Goal: Check status: Check status

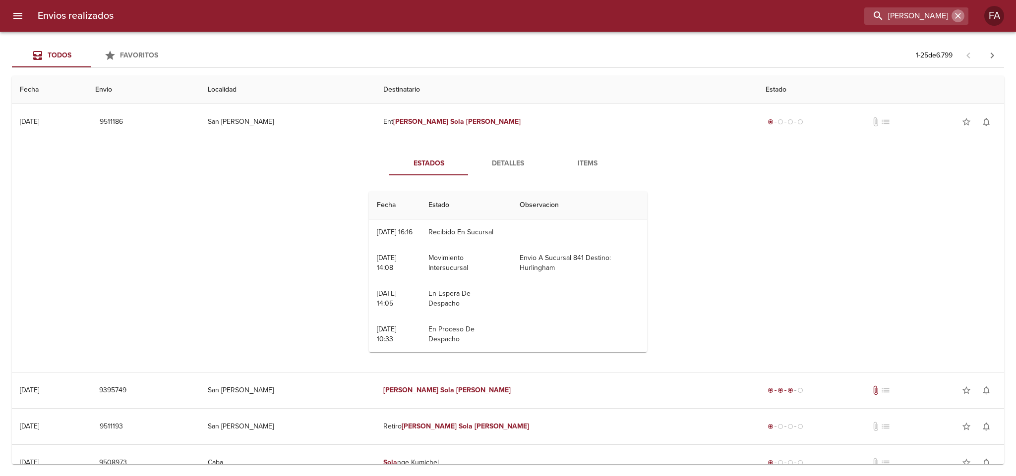
click at [958, 17] on icon "button" at bounding box center [958, 16] width 6 height 6
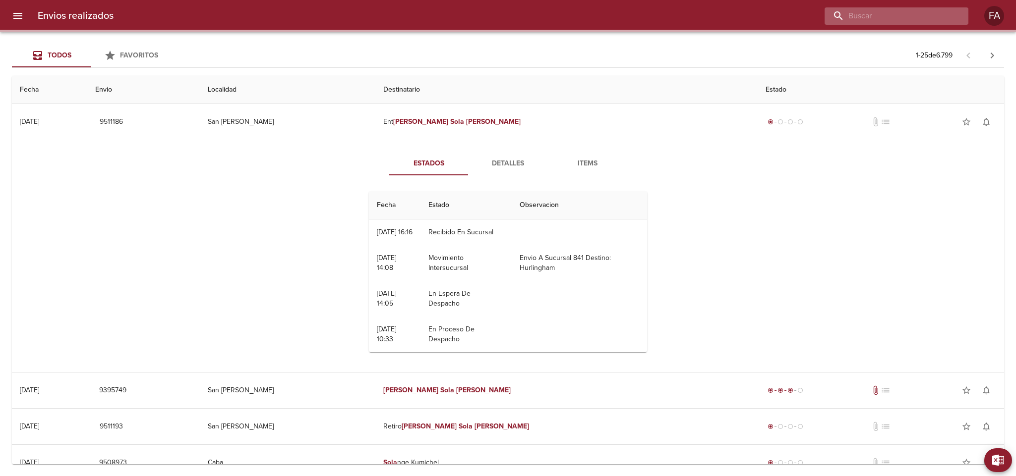
click at [935, 18] on input "buscar" at bounding box center [887, 15] width 127 height 17
paste input "[PERSON_NAME]"
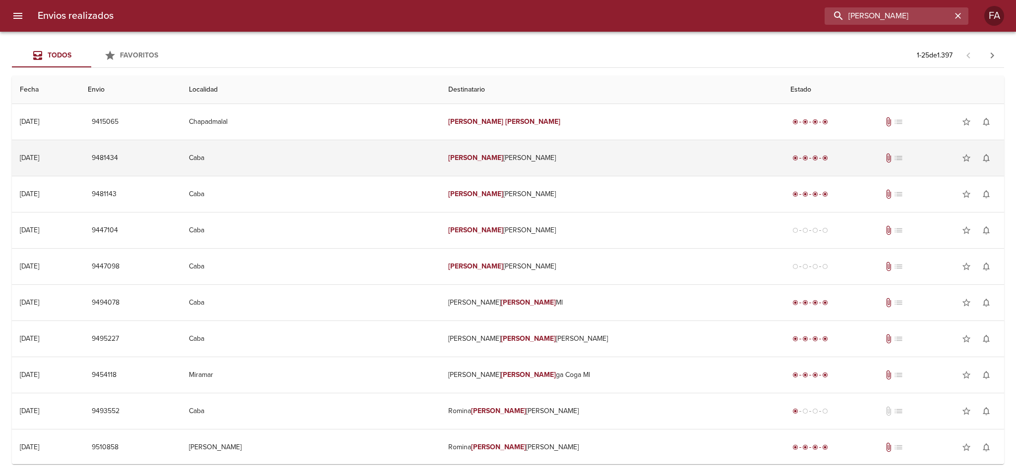
type input "[PERSON_NAME]"
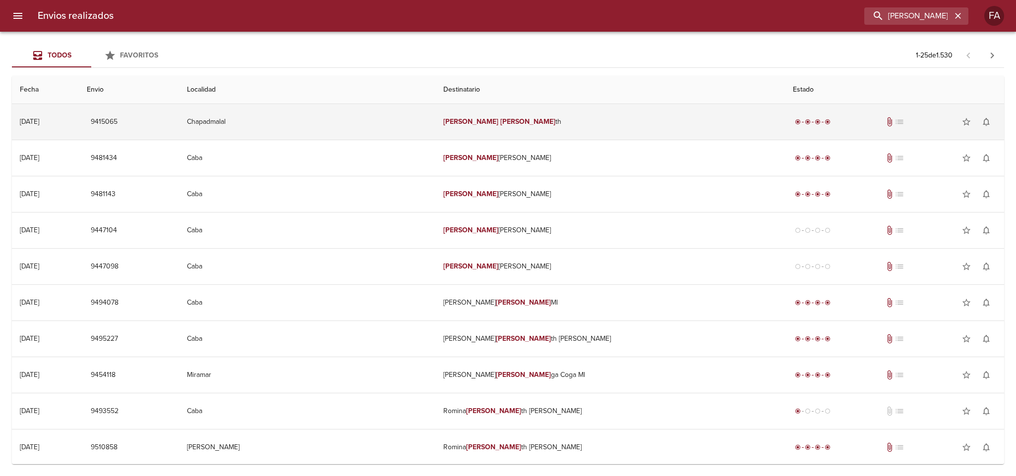
click at [389, 105] on td "Chapadmalal" at bounding box center [307, 122] width 256 height 36
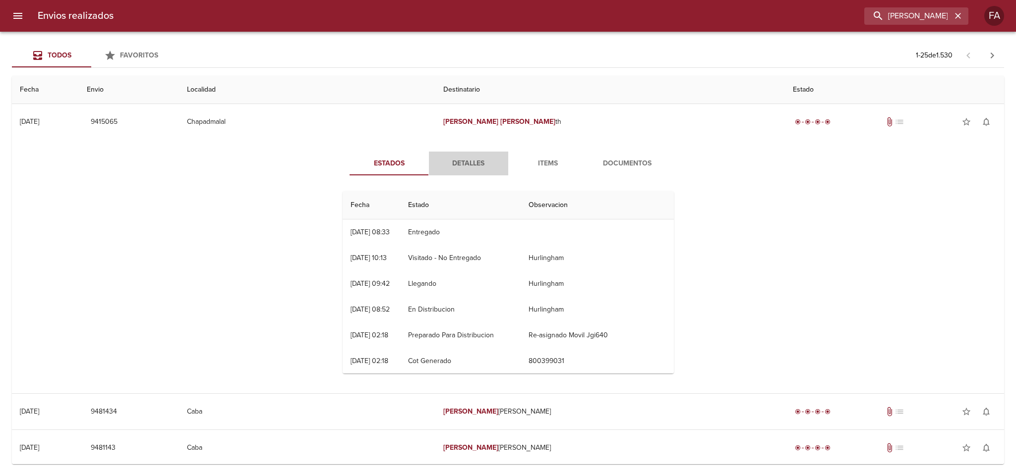
click at [461, 164] on span "Detalles" at bounding box center [468, 164] width 67 height 12
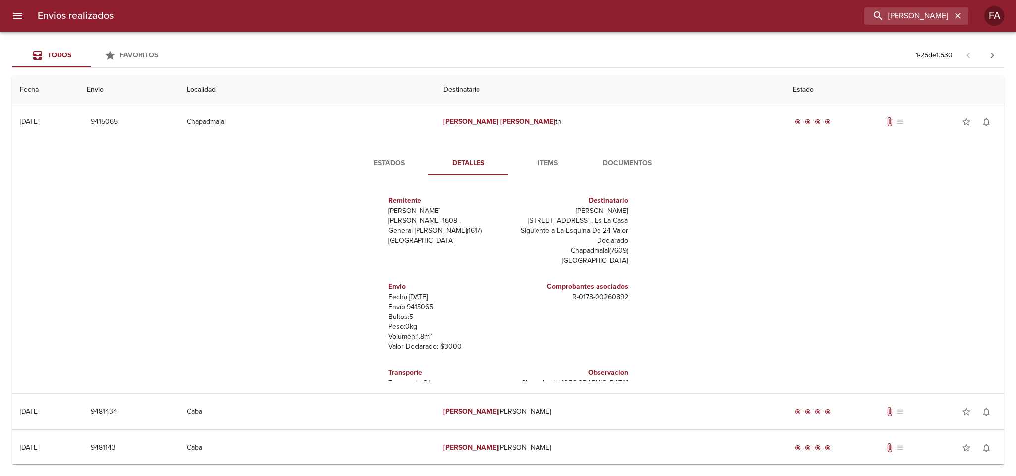
click at [616, 146] on div "Estados Detalles Items Documentos Remitente [PERSON_NAME] [PERSON_NAME] 1608 , …" at bounding box center [508, 267] width 976 height 254
click at [619, 160] on span "Documentos" at bounding box center [626, 164] width 67 height 12
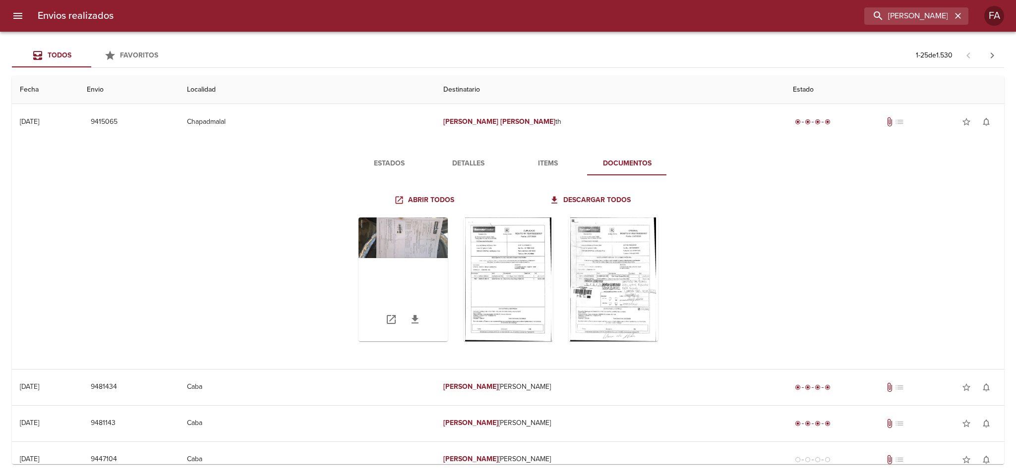
click at [403, 253] on div "Tabla de envíos del cliente" at bounding box center [402, 280] width 89 height 124
click at [616, 256] on div "Tabla de envíos del cliente" at bounding box center [613, 280] width 89 height 124
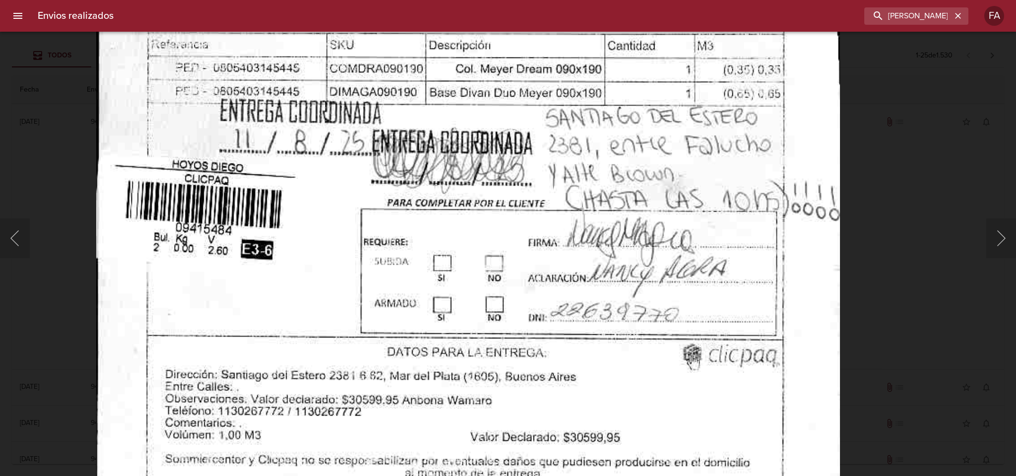
click at [528, 290] on img "Lightbox" at bounding box center [468, 97] width 744 height 1075
click at [680, 231] on img "Lightbox" at bounding box center [468, 97] width 744 height 1075
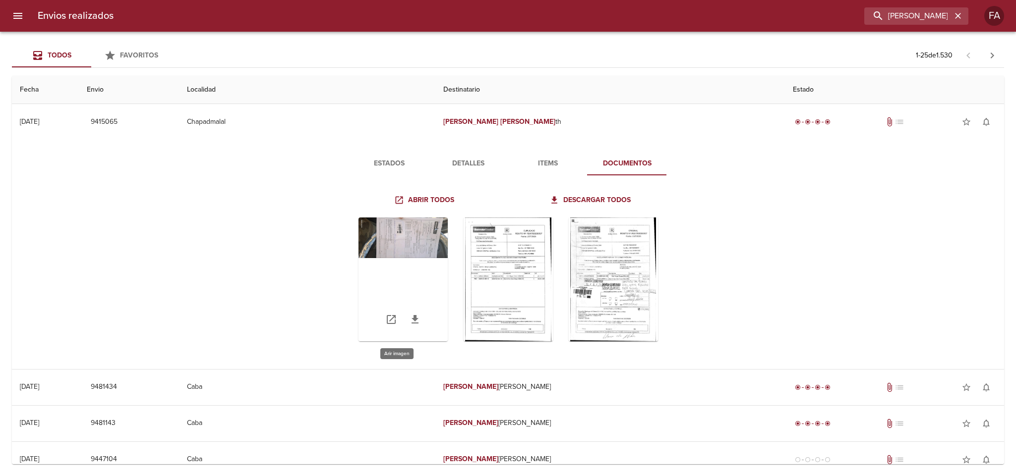
click at [404, 235] on div "Tabla de envíos del cliente" at bounding box center [402, 280] width 89 height 124
click at [505, 250] on div "Tabla de envíos del cliente" at bounding box center [508, 280] width 89 height 124
click at [394, 246] on div "Tabla de envíos del cliente" at bounding box center [402, 280] width 89 height 124
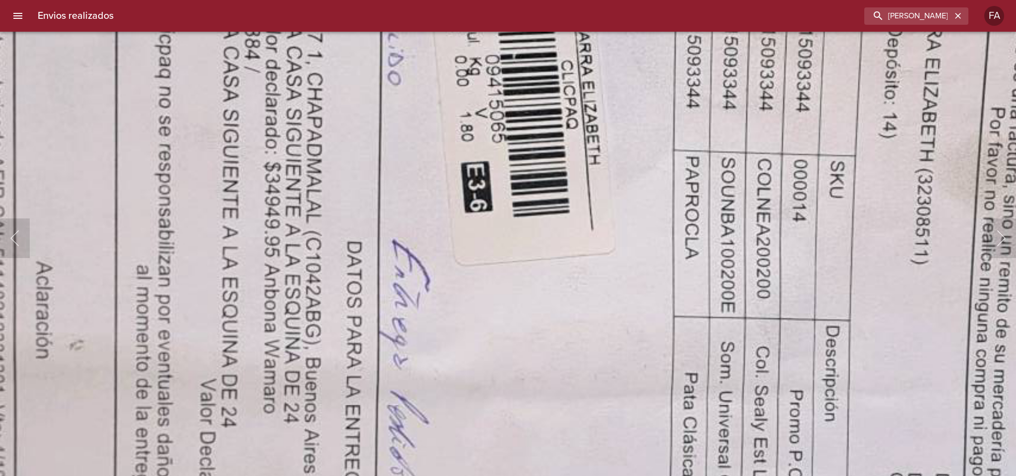
click at [528, 299] on img "Lightbox" at bounding box center [616, 336] width 2385 height 1075
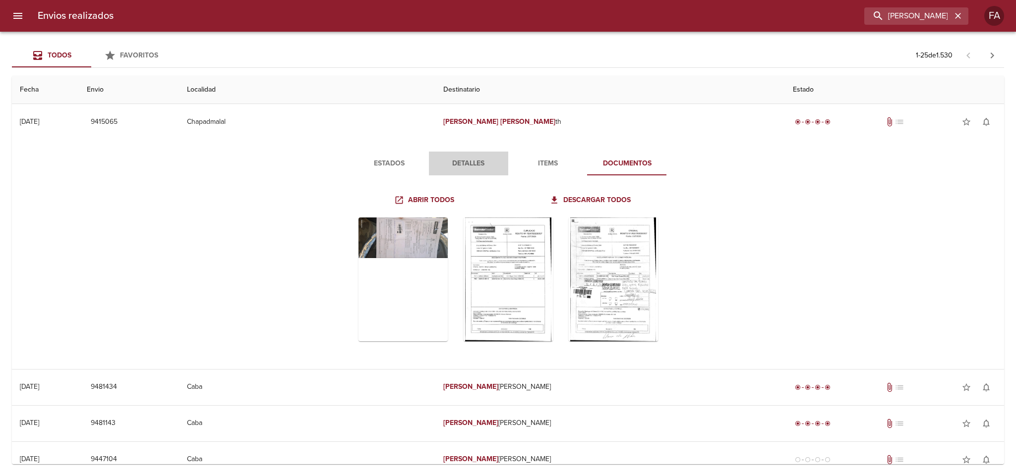
click at [478, 173] on button "Detalles" at bounding box center [468, 164] width 79 height 24
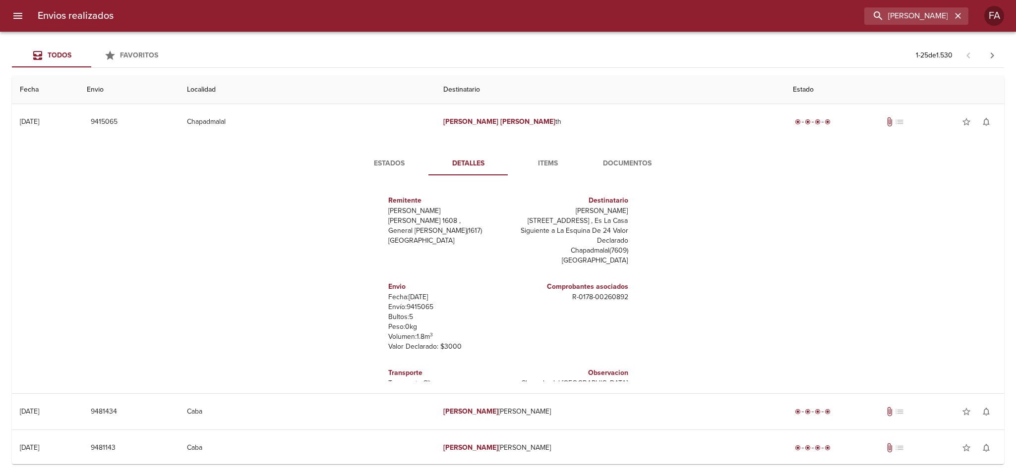
click at [467, 170] on span "Detalles" at bounding box center [468, 164] width 67 height 12
click at [415, 312] on p "Bultos: 5" at bounding box center [446, 317] width 116 height 10
click at [415, 302] on p "Envío: 9415065" at bounding box center [446, 307] width 116 height 10
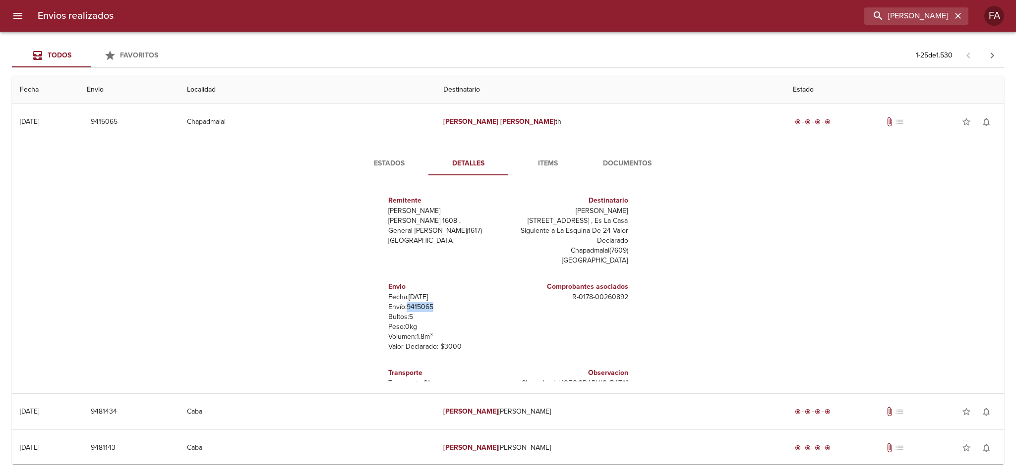
copy p "9415065"
click at [610, 161] on span "Documentos" at bounding box center [626, 164] width 67 height 12
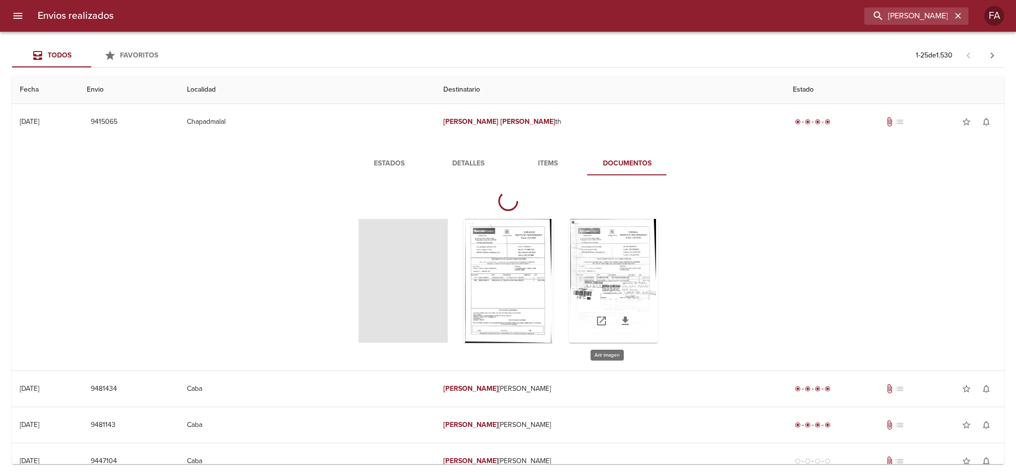
click at [610, 250] on div "Tabla de envíos del cliente" at bounding box center [613, 281] width 89 height 124
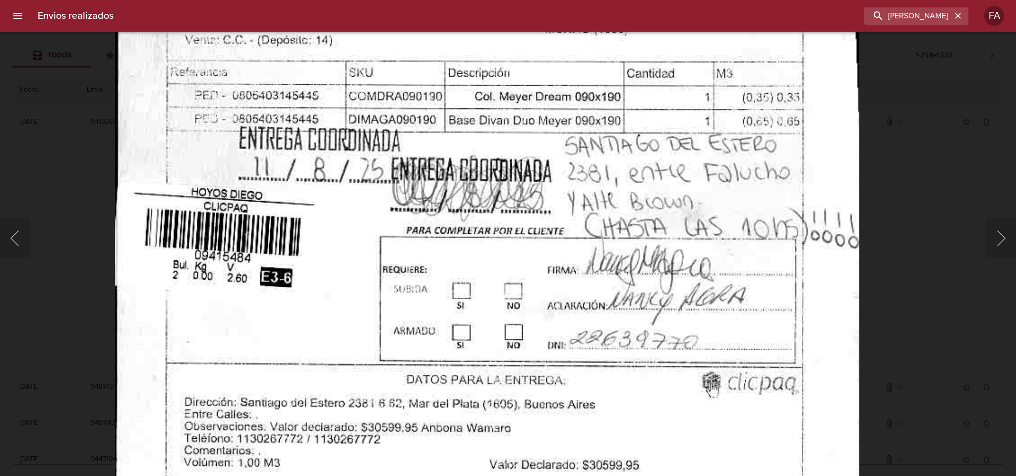
click at [536, 192] on img "Lightbox" at bounding box center [487, 125] width 744 height 1075
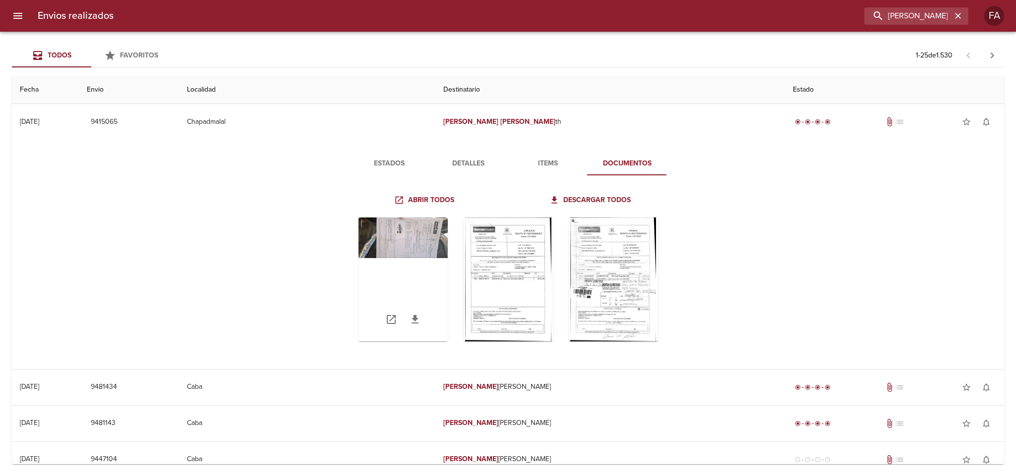
click at [421, 250] on div "Tabla de envíos del cliente" at bounding box center [402, 280] width 89 height 124
click at [598, 212] on div "Tabla de envíos del cliente" at bounding box center [508, 280] width 331 height 140
click at [601, 256] on div "Tabla de envíos del cliente" at bounding box center [613, 280] width 89 height 124
click at [424, 244] on div "Tabla de envíos del cliente" at bounding box center [402, 280] width 89 height 124
click at [412, 244] on div "Tabla de envíos del cliente" at bounding box center [402, 280] width 89 height 124
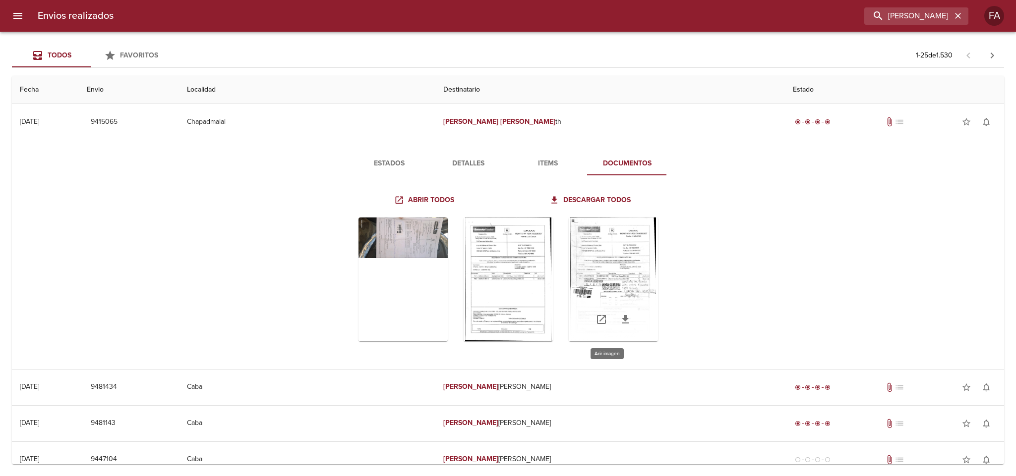
click at [641, 267] on div "Tabla de envíos del cliente" at bounding box center [613, 280] width 89 height 124
click at [410, 254] on div "Tabla de envíos del cliente" at bounding box center [402, 280] width 89 height 124
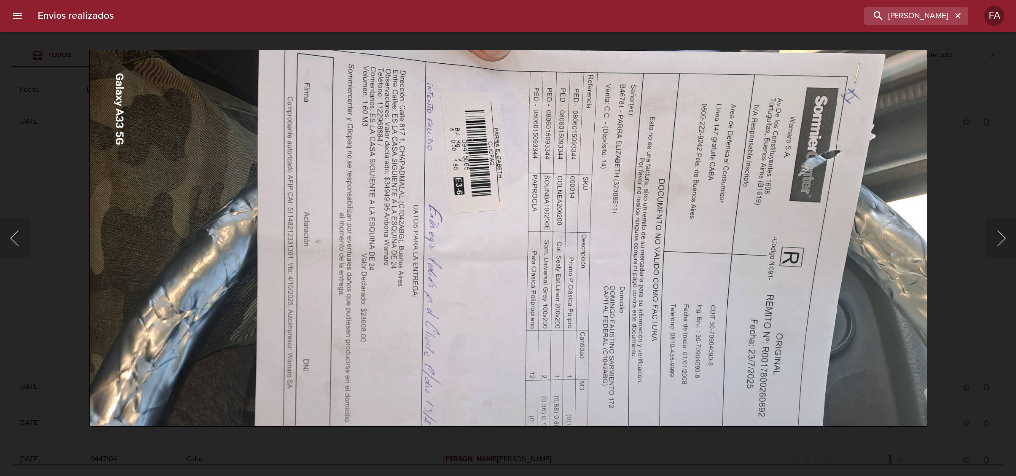
click at [616, 175] on img "Lightbox" at bounding box center [508, 239] width 838 height 378
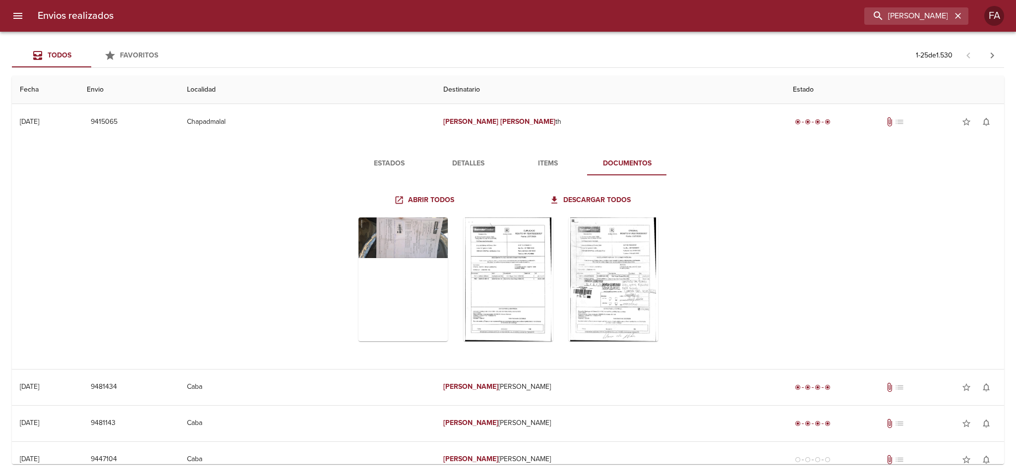
click at [446, 163] on span "Detalles" at bounding box center [468, 164] width 67 height 12
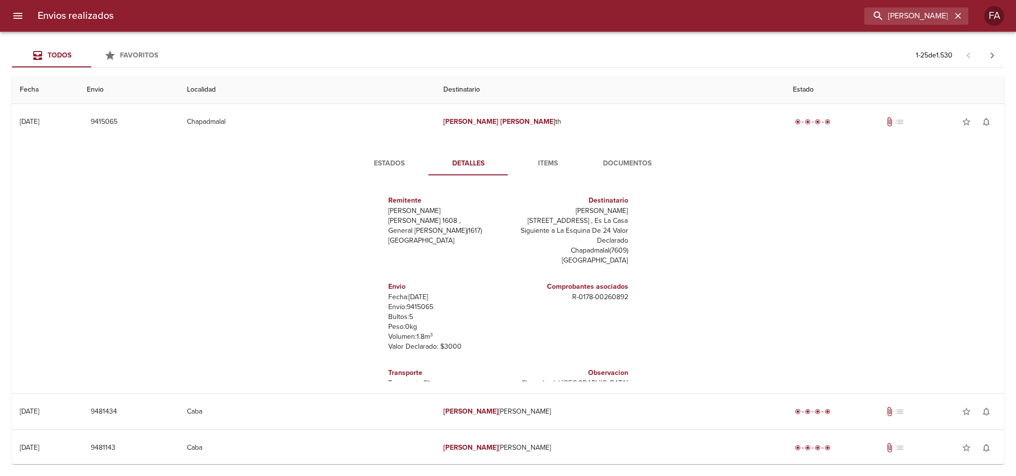
click at [415, 302] on p "Envío: 9415065" at bounding box center [446, 307] width 116 height 10
copy p "9415065"
drag, startPoint x: 561, startPoint y: 286, endPoint x: 623, endPoint y: 279, distance: 62.4
click at [628, 284] on div "Remitente Wamaro Tortuguitas Raul [STREET_ADDRESS][PERSON_NAME] Destinatario Pa…" at bounding box center [508, 282] width 339 height 198
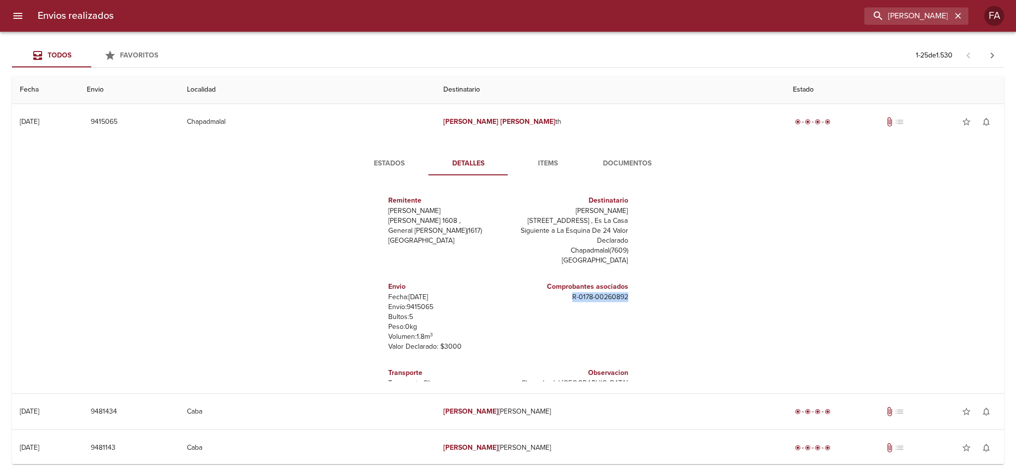
copy p "R - 0178 - 00260892"
drag, startPoint x: 568, startPoint y: 213, endPoint x: 615, endPoint y: 211, distance: 46.6
click at [615, 211] on p "[PERSON_NAME]" at bounding box center [570, 211] width 116 height 10
copy p "[PERSON_NAME]"
